Goal: Task Accomplishment & Management: Use online tool/utility

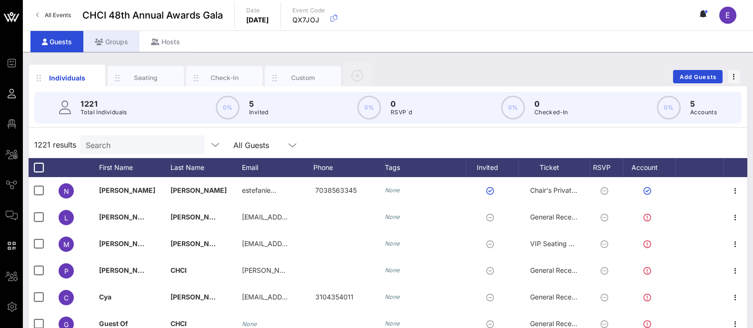
click at [106, 39] on div "Groups" at bounding box center [111, 41] width 56 height 21
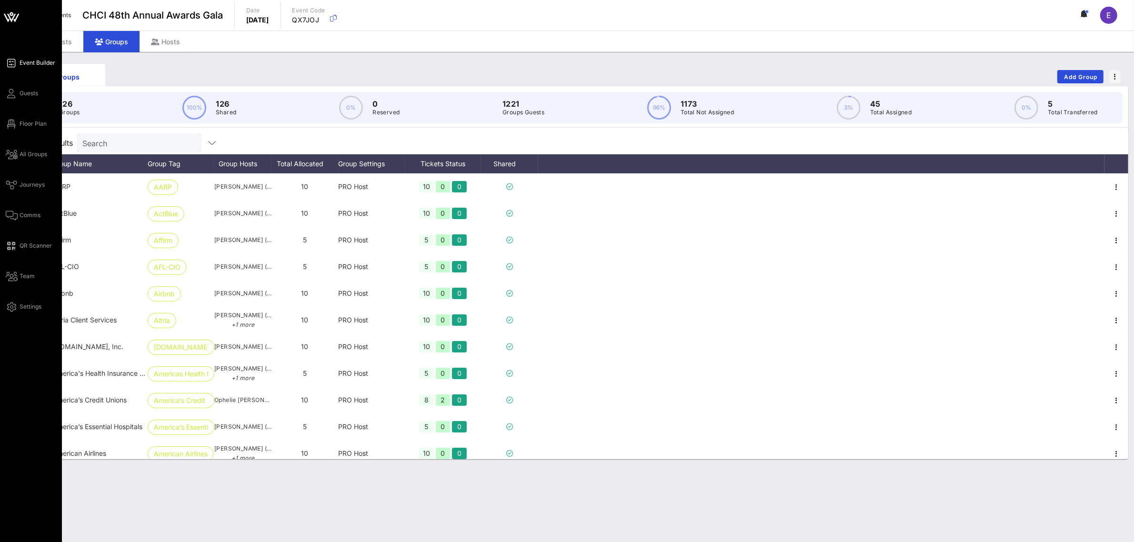
click at [43, 62] on span "Event Builder" at bounding box center [38, 63] width 36 height 9
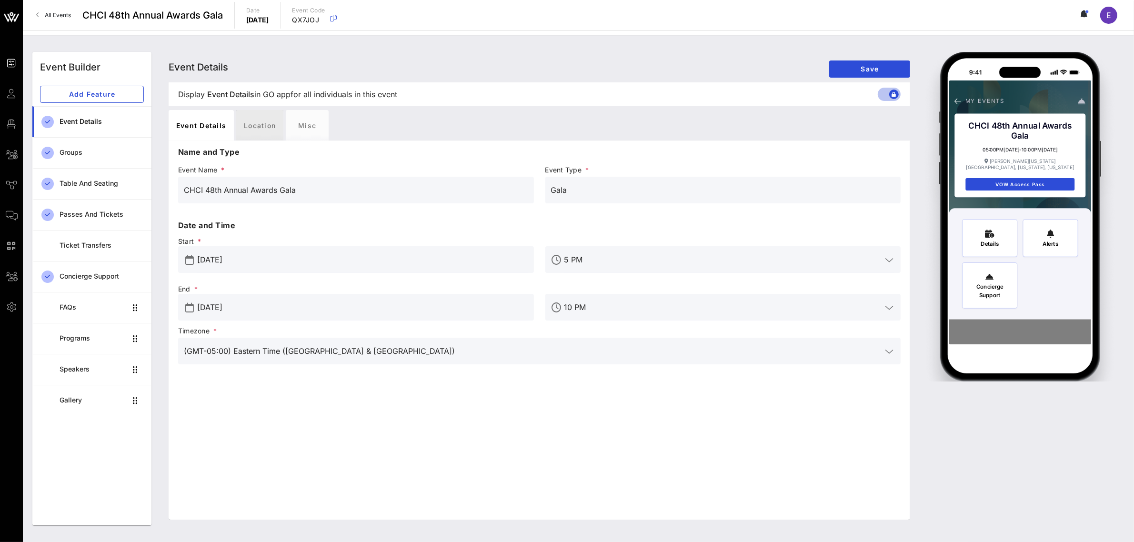
click at [267, 123] on div "Location" at bounding box center [259, 125] width 47 height 30
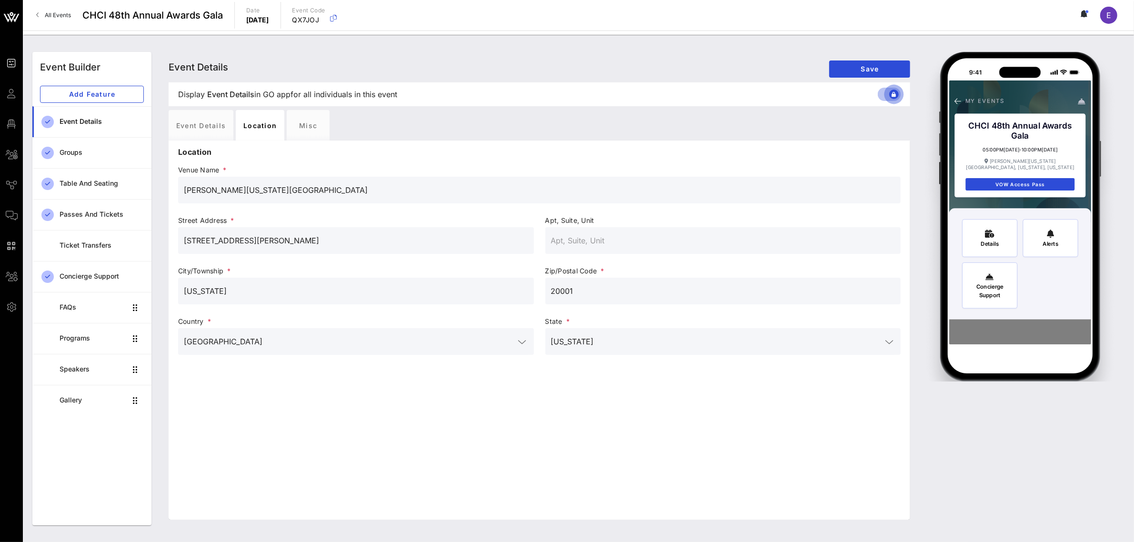
click at [752, 95] on div at bounding box center [894, 94] width 16 height 16
click at [752, 98] on div at bounding box center [894, 94] width 16 height 16
click at [752, 98] on div at bounding box center [890, 94] width 23 height 11
click at [752, 98] on div at bounding box center [894, 94] width 16 height 16
drag, startPoint x: 893, startPoint y: 96, endPoint x: 872, endPoint y: 100, distance: 21.4
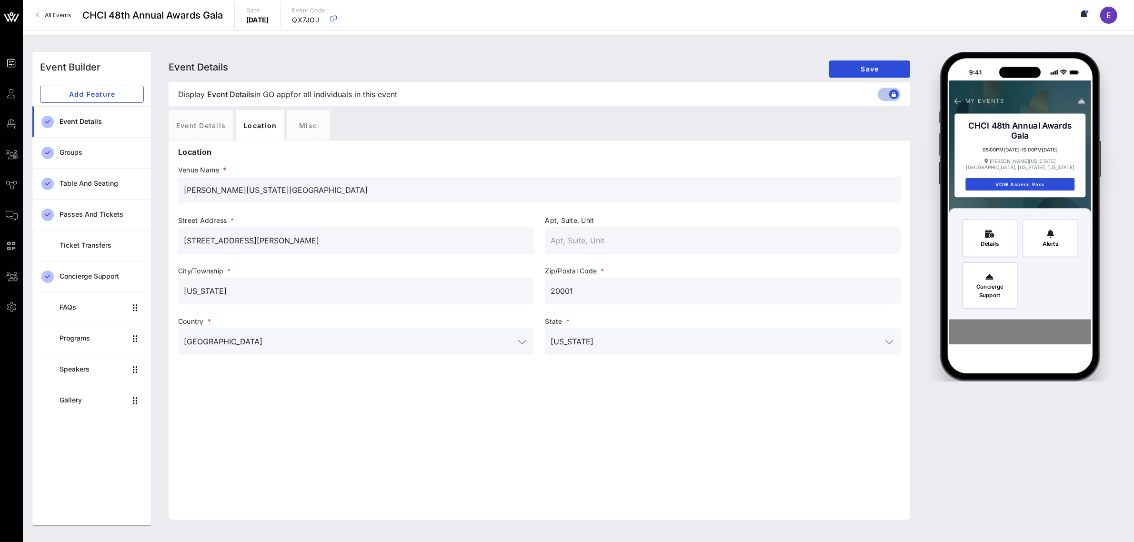
click at [752, 100] on div "Display Event Details Event Details in GO app for all individuals in this event" at bounding box center [539, 94] width 738 height 24
click at [752, 93] on div at bounding box center [894, 94] width 16 height 16
click at [752, 95] on div at bounding box center [894, 94] width 16 height 16
click at [67, 156] on div "Groups" at bounding box center [102, 153] width 84 height 8
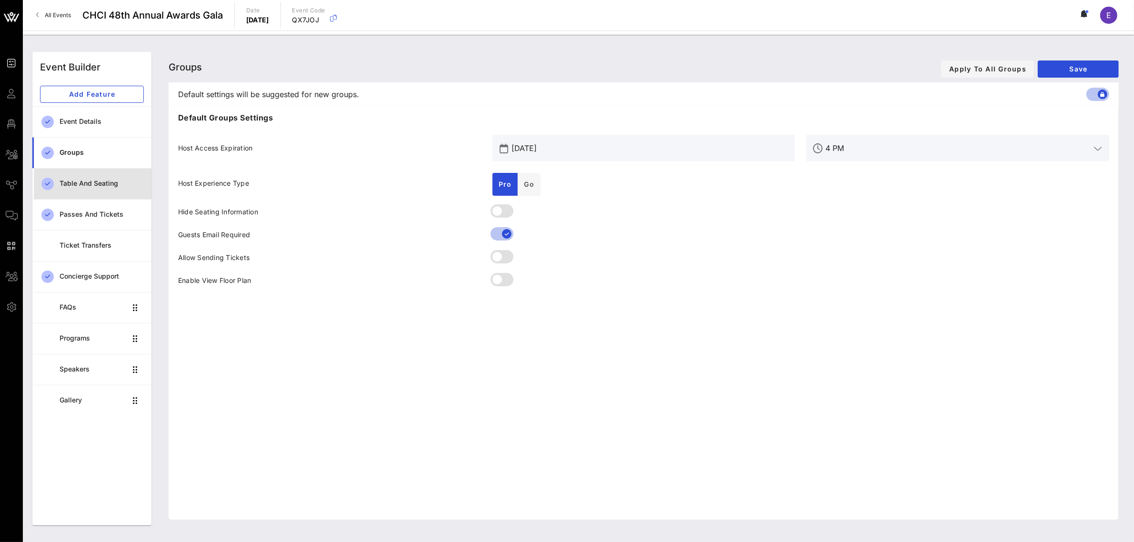
click at [86, 184] on div "Table and Seating" at bounding box center [102, 184] width 84 height 8
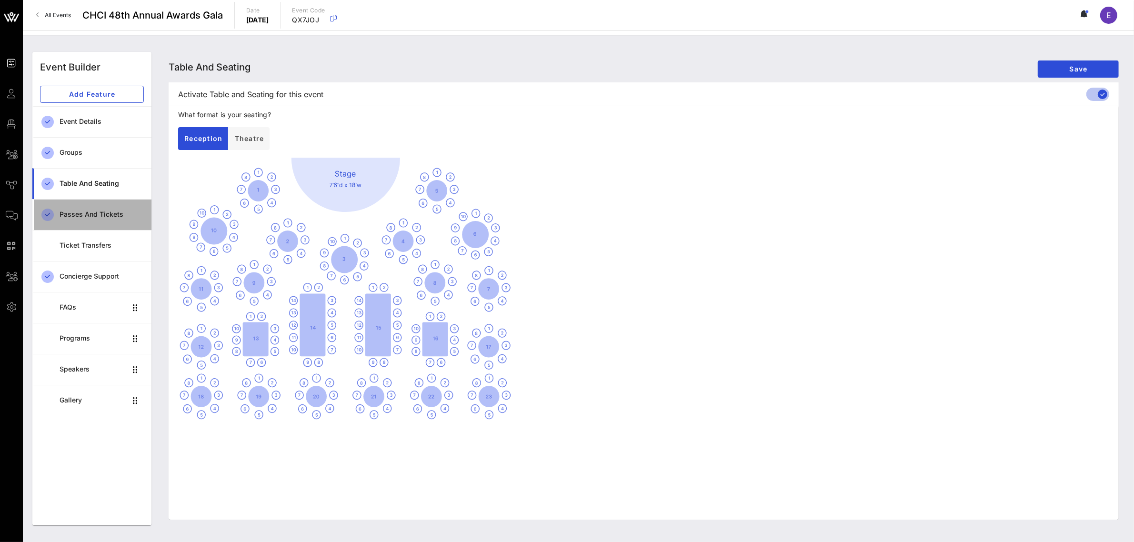
click at [95, 212] on div "Passes and Tickets" at bounding box center [102, 214] width 84 height 8
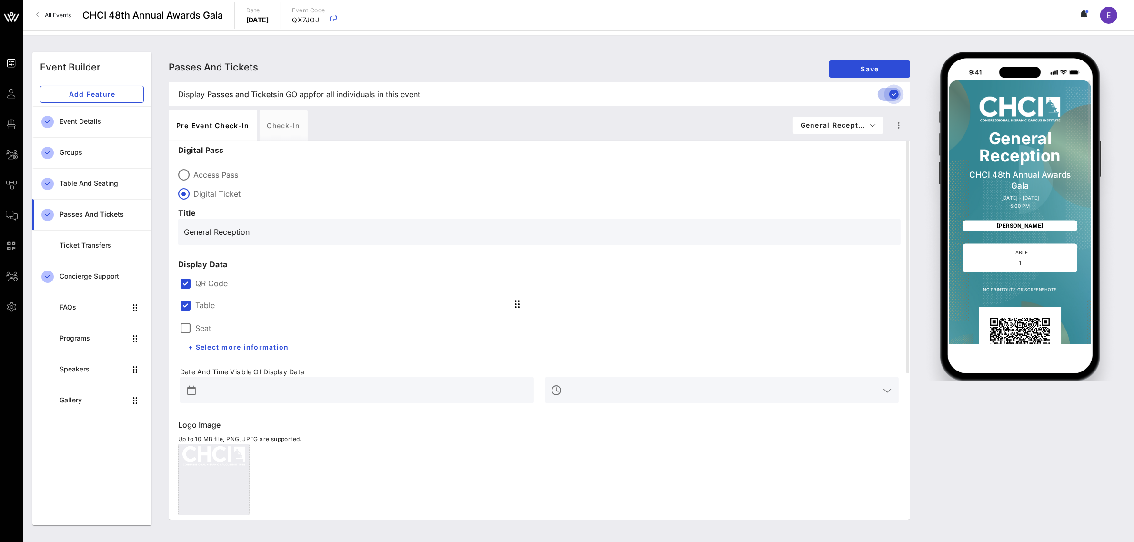
click at [752, 94] on div at bounding box center [894, 94] width 16 height 16
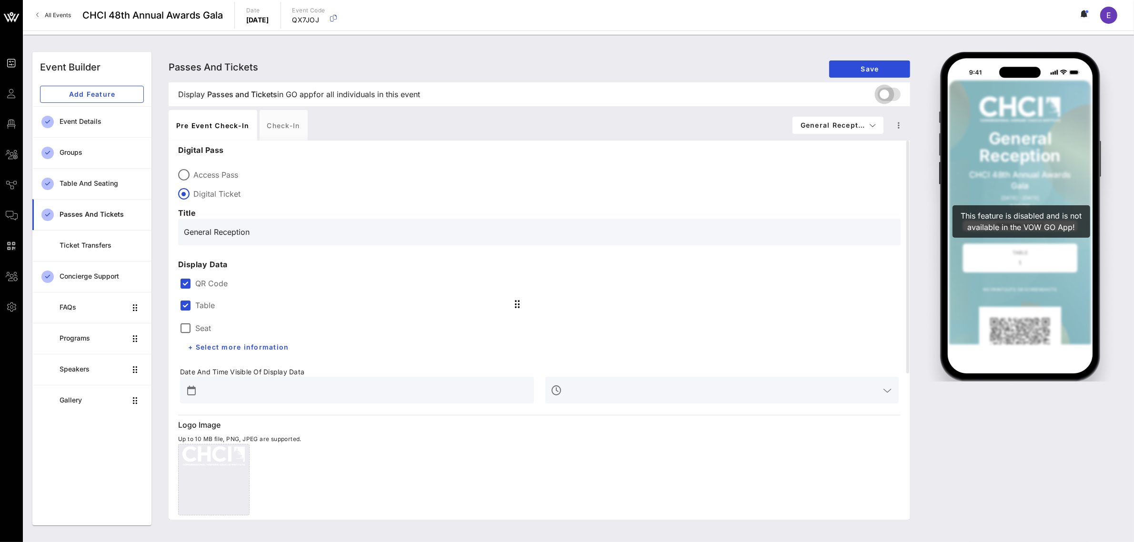
click at [752, 98] on div at bounding box center [884, 94] width 16 height 16
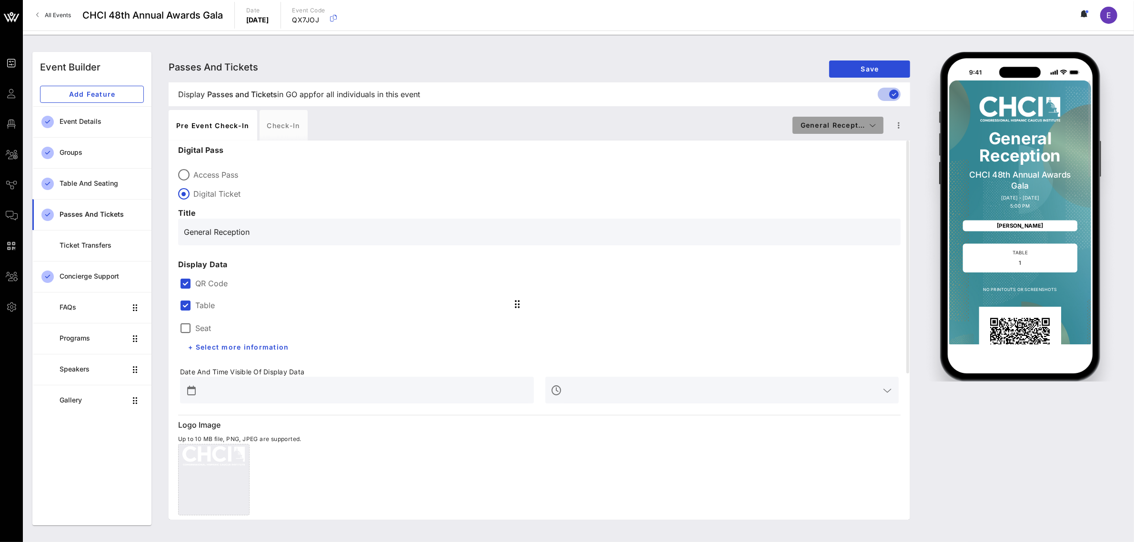
click at [752, 127] on span "General Recept…" at bounding box center [838, 125] width 76 height 8
click at [752, 125] on span "General Recept…" at bounding box center [838, 125] width 76 height 8
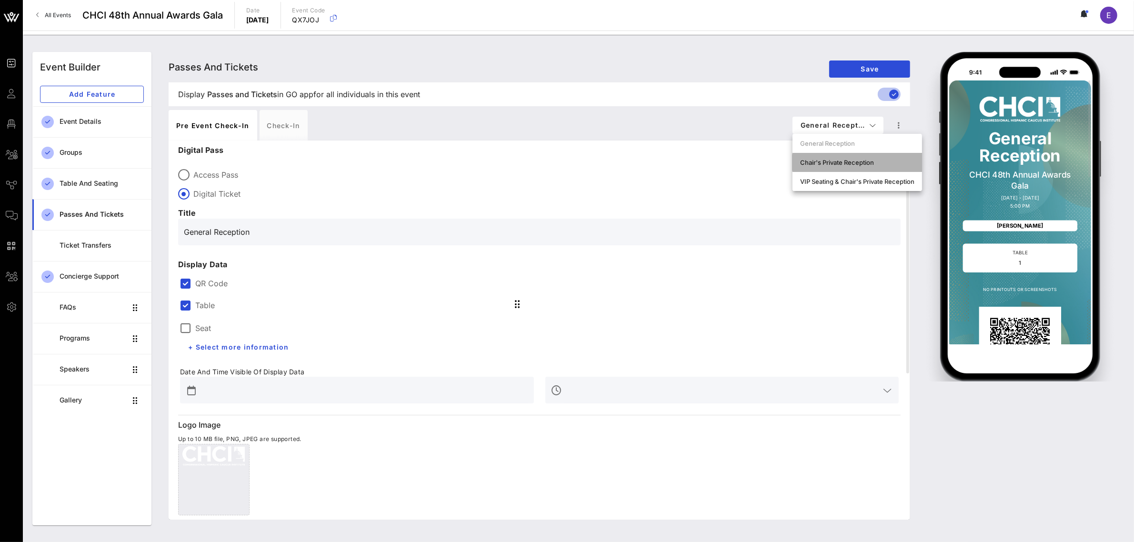
click at [752, 161] on div "Chair's Private Reception" at bounding box center [857, 163] width 114 height 8
type input "Digital Ticket"
type input "#ffffff"
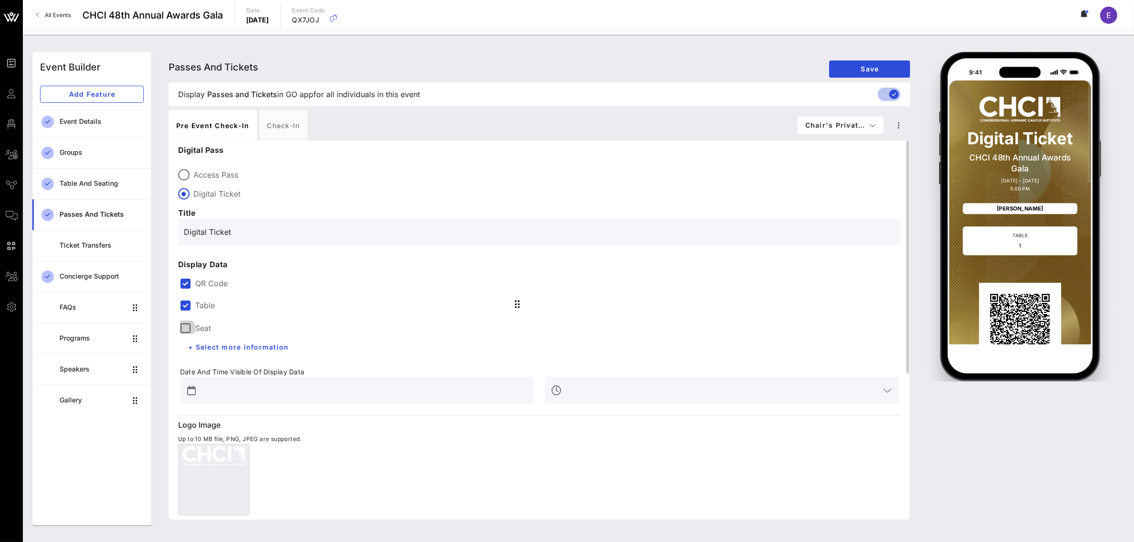
click at [187, 327] on div at bounding box center [186, 328] width 16 height 16
click at [193, 328] on span "+ Select more information" at bounding box center [238, 347] width 101 height 8
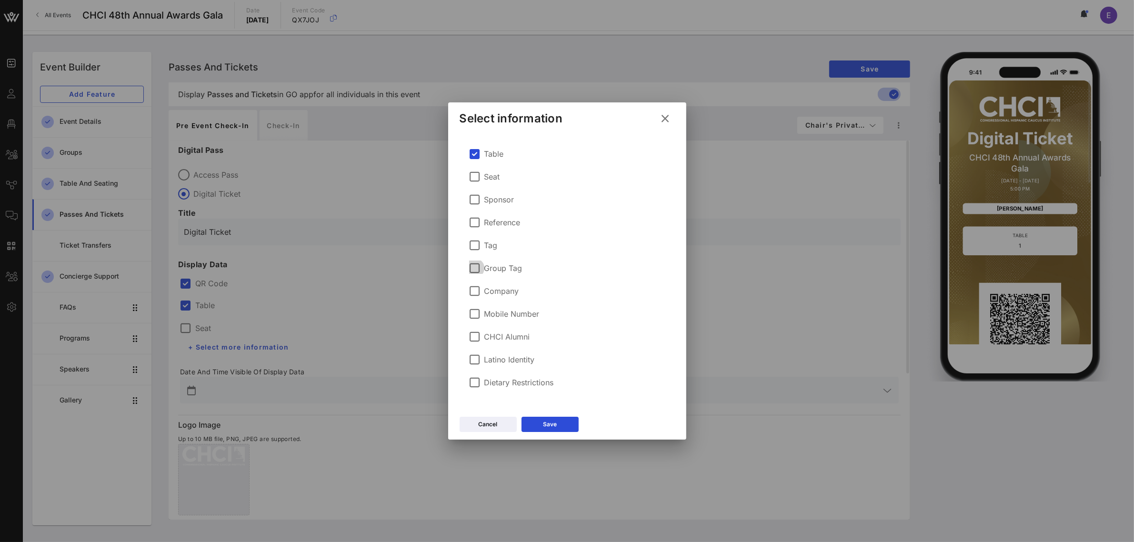
click at [475, 269] on div at bounding box center [475, 268] width 16 height 16
click at [477, 292] on div at bounding box center [475, 291] width 16 height 16
click at [559, 328] on button "Save" at bounding box center [549, 424] width 57 height 15
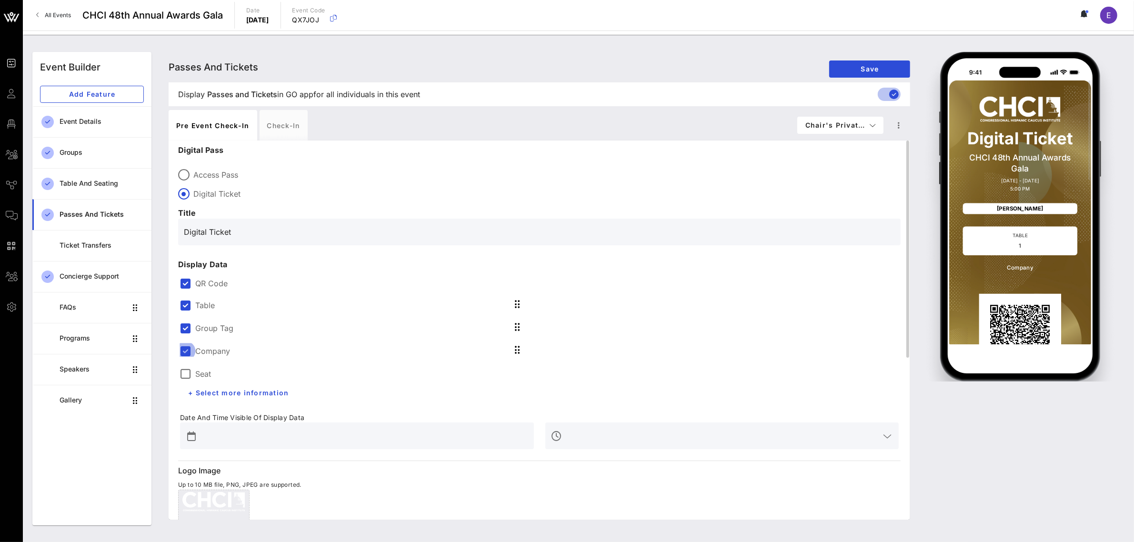
click at [189, 328] on div at bounding box center [186, 351] width 16 height 16
